Goal: Task Accomplishment & Management: Manage account settings

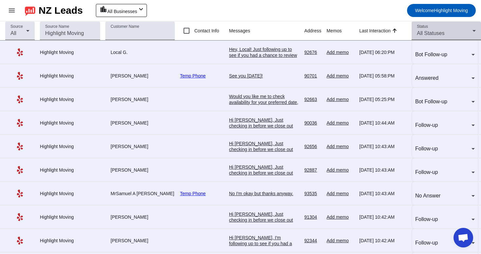
click at [446, 28] on div "Status All Statuses" at bounding box center [446, 31] width 59 height 18
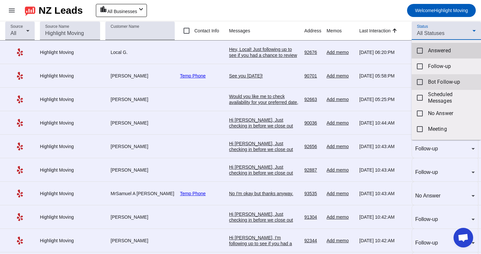
click at [426, 80] on mat-option "Bot Follow-up" at bounding box center [445, 82] width 69 height 16
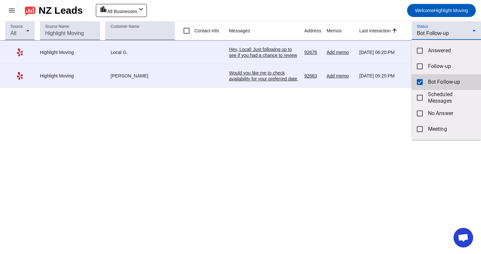
click at [241, 65] on div at bounding box center [240, 127] width 481 height 254
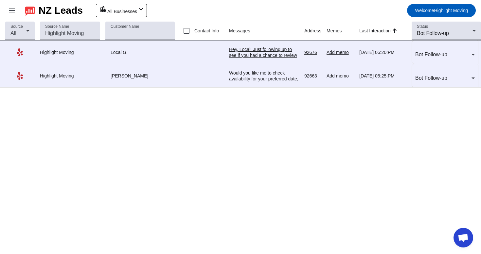
click at [255, 70] on div "Would you like me to check availability for your preferred date, or are you sti…" at bounding box center [264, 82] width 70 height 24
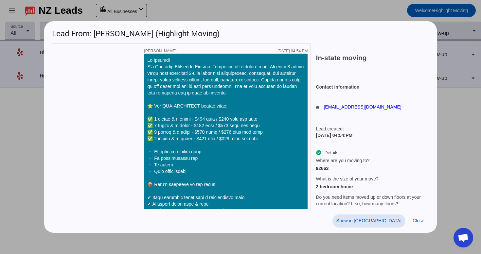
scroll to position [206, 0]
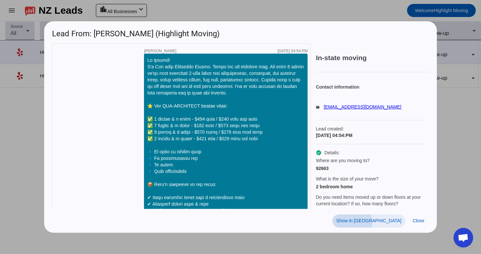
click at [383, 223] on span "Show in [GEOGRAPHIC_DATA]" at bounding box center [368, 220] width 65 height 5
click at [416, 223] on span "Close" at bounding box center [418, 220] width 12 height 5
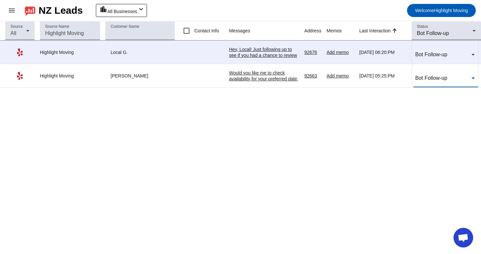
click at [448, 74] on div "Bot Follow-up" at bounding box center [443, 78] width 56 height 8
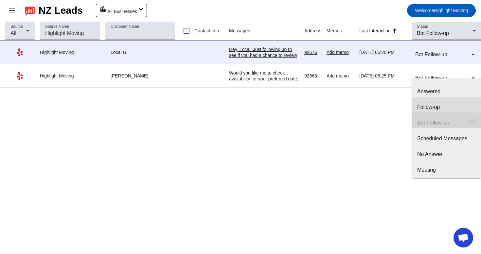
click at [431, 106] on div "Follow-up" at bounding box center [446, 107] width 59 height 7
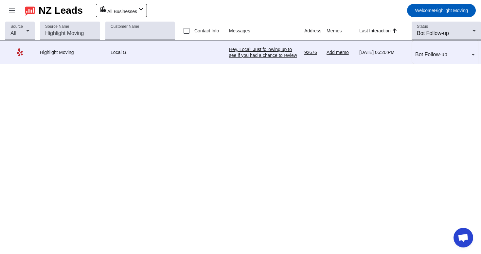
click at [266, 46] on div "Hey, Local! Just following up to see if you had a chance to review our offer. L…" at bounding box center [264, 93] width 70 height 94
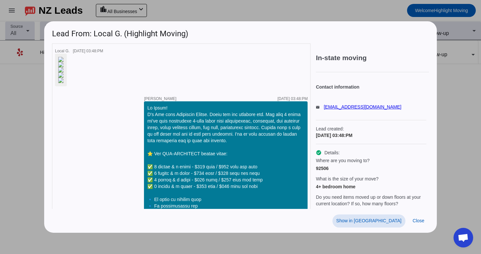
scroll to position [596, 0]
click at [393, 223] on span "Show in [GEOGRAPHIC_DATA]" at bounding box center [368, 220] width 65 height 5
click at [417, 223] on span "Close" at bounding box center [418, 220] width 12 height 5
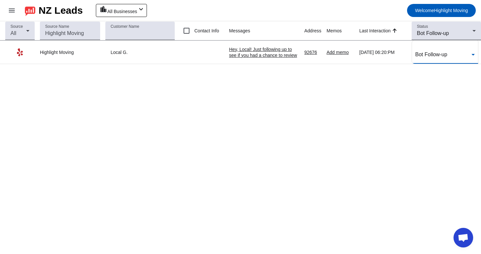
click at [451, 51] on div "Bot Follow-up" at bounding box center [443, 55] width 56 height 8
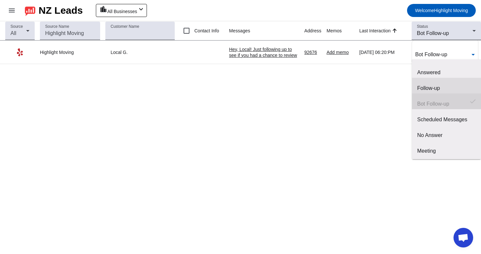
click at [435, 87] on div "Follow-up" at bounding box center [446, 88] width 59 height 7
